Goal: Task Accomplishment & Management: Complete application form

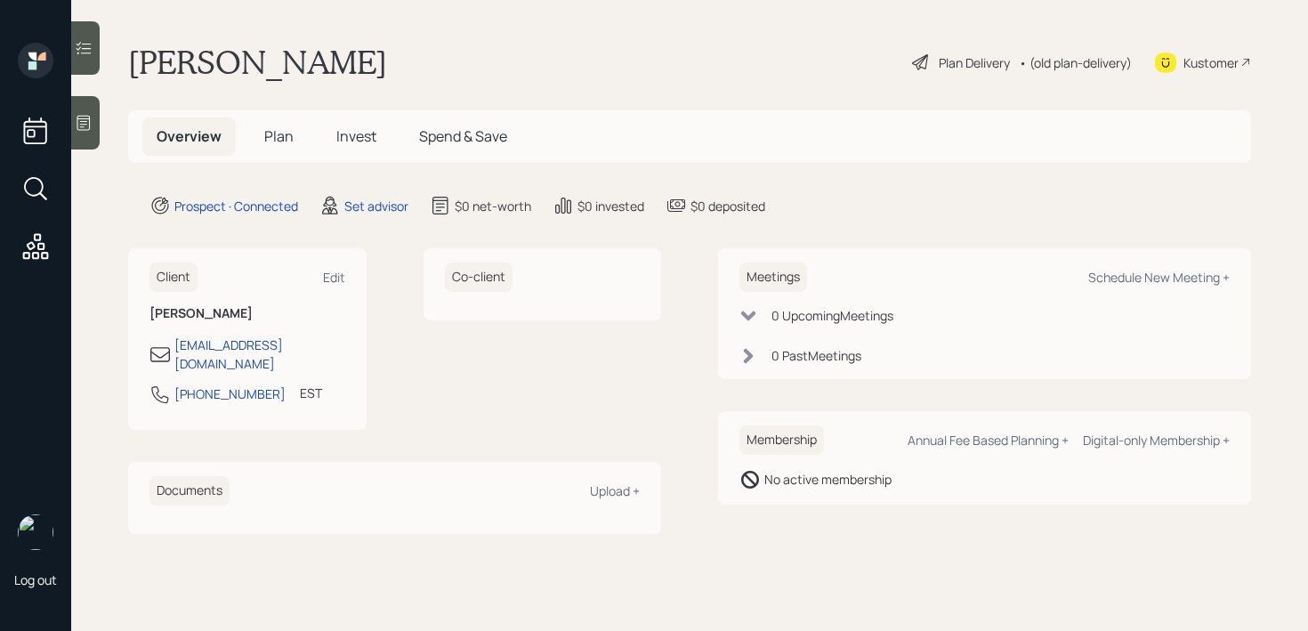
click at [93, 125] on div at bounding box center [85, 122] width 28 height 53
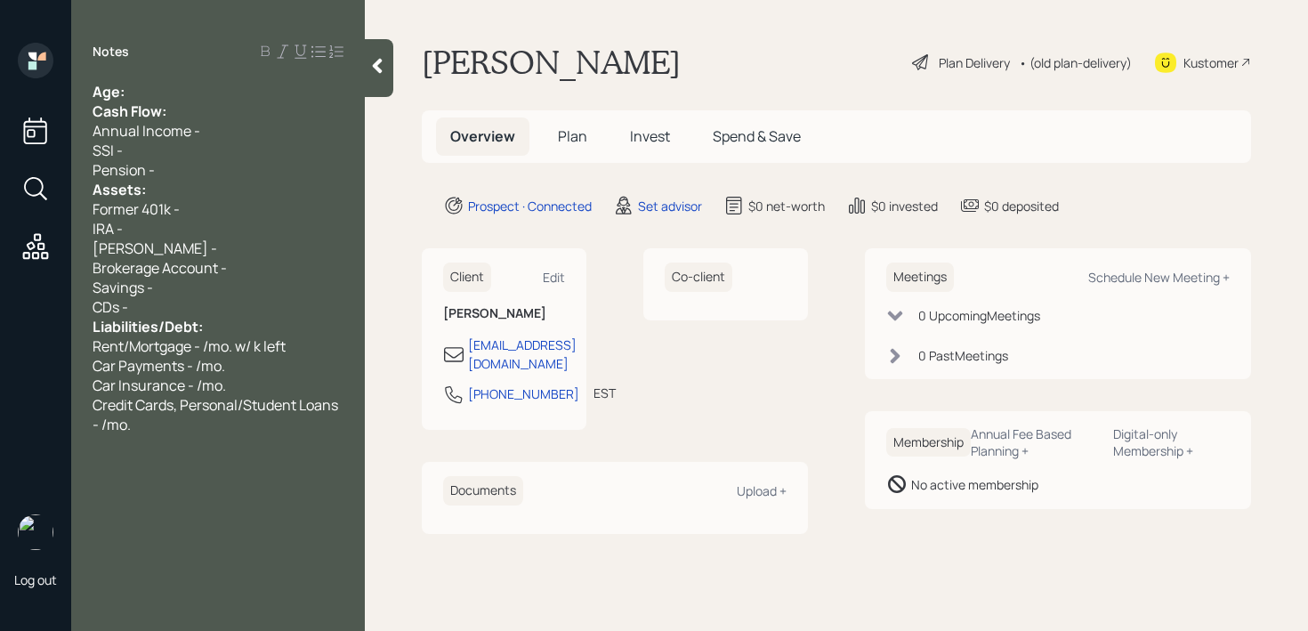
click at [200, 94] on div "Age:" at bounding box center [218, 92] width 251 height 20
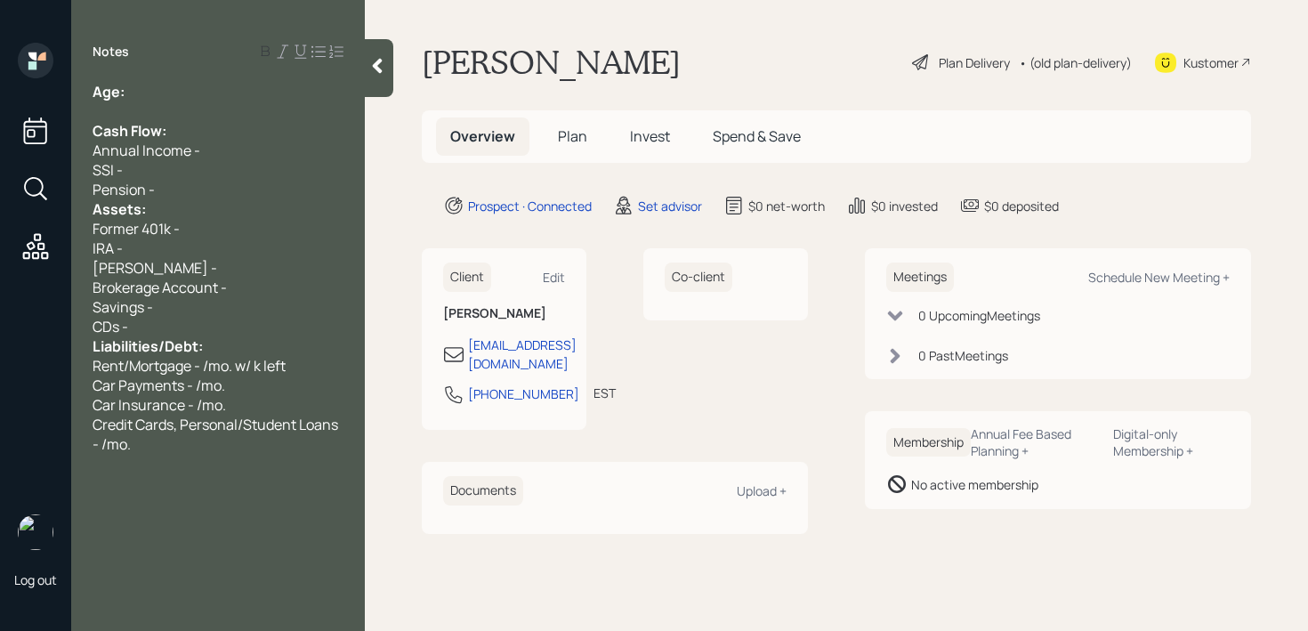
click at [200, 188] on div "Pension -" at bounding box center [218, 190] width 251 height 20
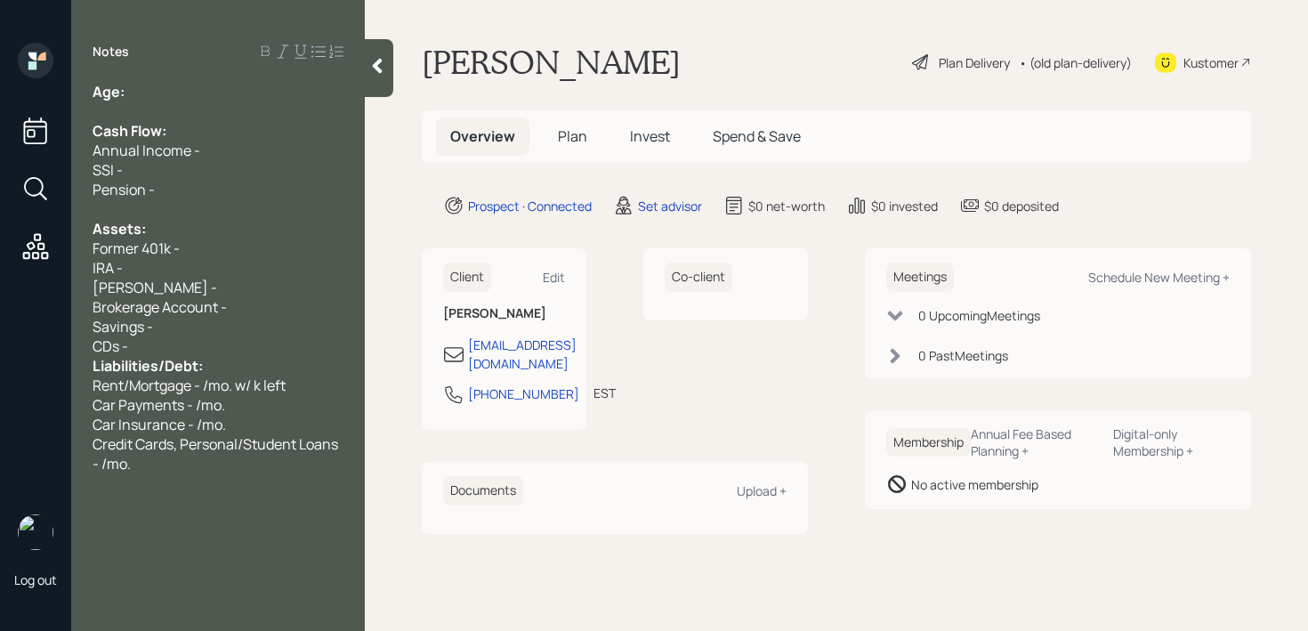
click at [170, 93] on div "Age:" at bounding box center [218, 92] width 251 height 20
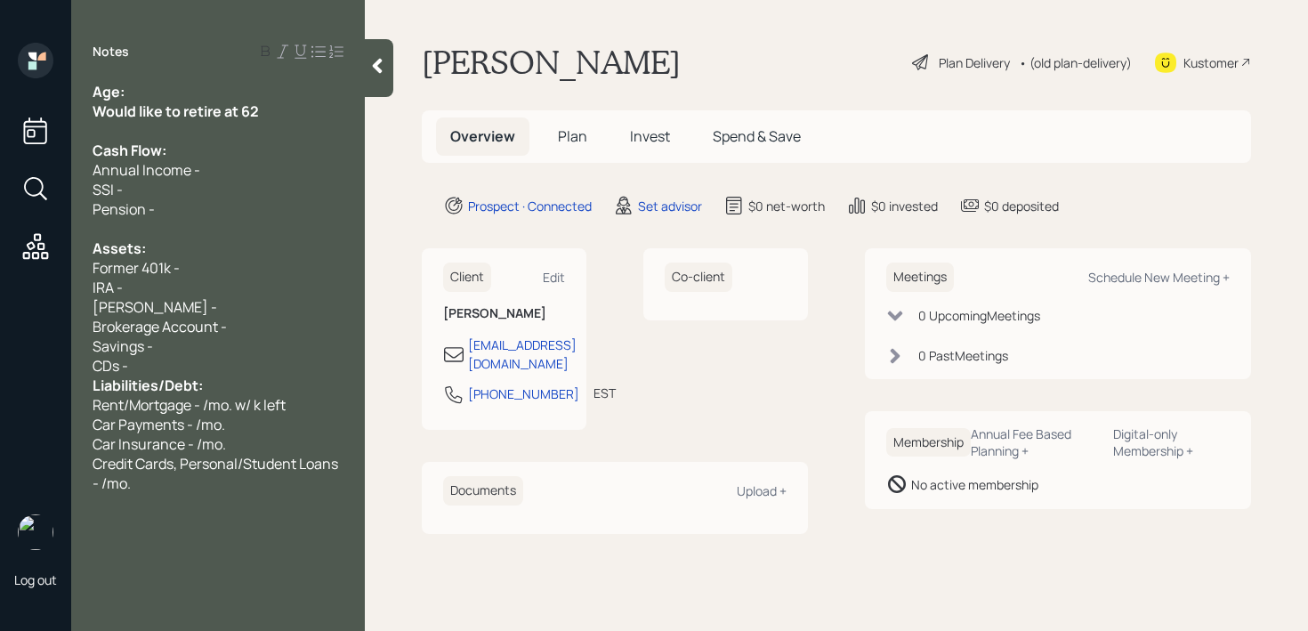
click at [273, 94] on div "Age:" at bounding box center [218, 92] width 251 height 20
click at [265, 117] on div "Would like to retire at 62" at bounding box center [218, 111] width 251 height 20
click at [217, 71] on div "Notes Age: Would like to retire at 62 Cash Flow: Annual Income - SSI - Pension …" at bounding box center [218, 326] width 294 height 567
click at [217, 82] on div "Age:" at bounding box center [218, 92] width 251 height 20
